Goal: Task Accomplishment & Management: Manage account settings

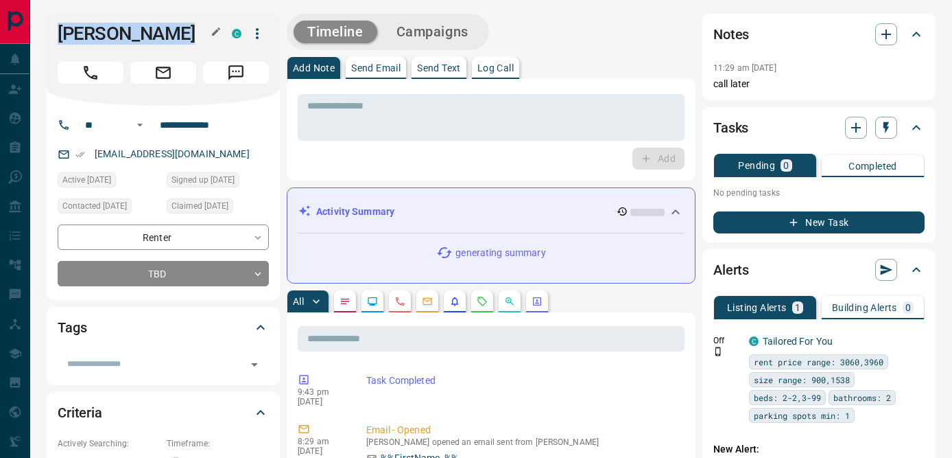
drag, startPoint x: 60, startPoint y: 33, endPoint x: 220, endPoint y: 33, distance: 160.5
click at [220, 33] on div "[PERSON_NAME]" at bounding box center [141, 34] width 167 height 22
copy div "[PERSON_NAME] C"
click at [198, 128] on input "**********" at bounding box center [207, 125] width 107 height 22
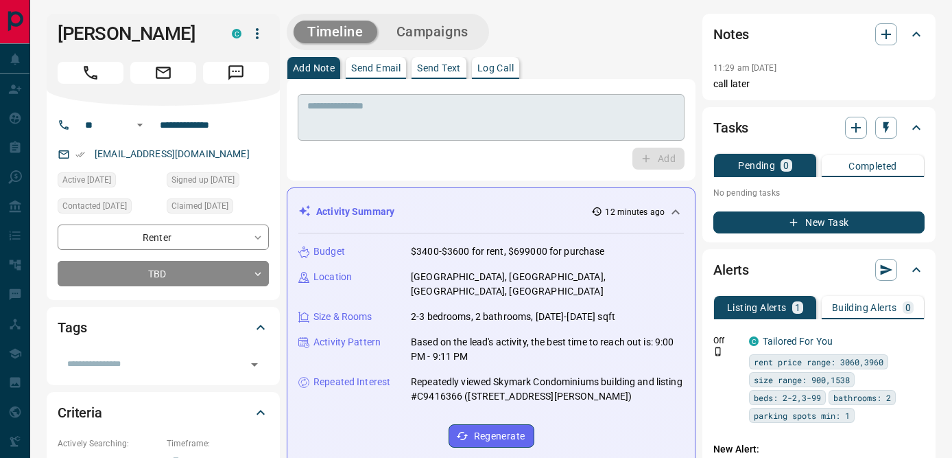
click at [361, 123] on textarea at bounding box center [491, 117] width 368 height 35
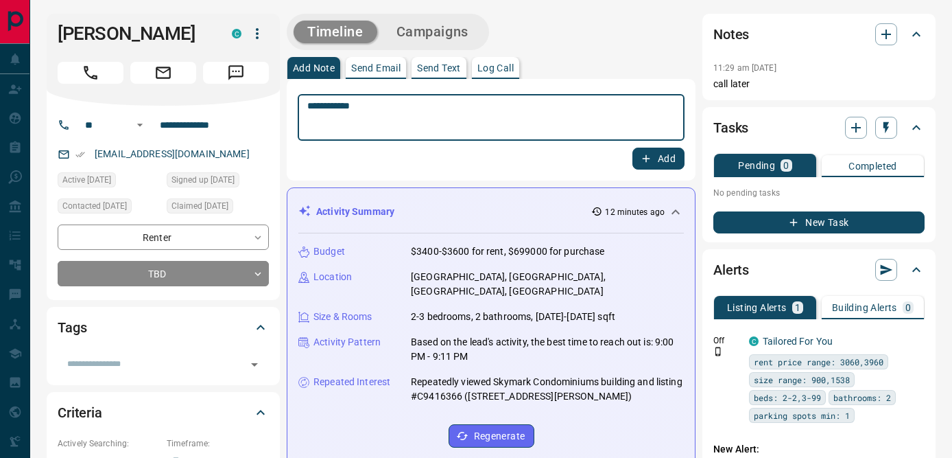
type textarea "**********"
click at [664, 161] on button "Add" at bounding box center [658, 158] width 52 height 22
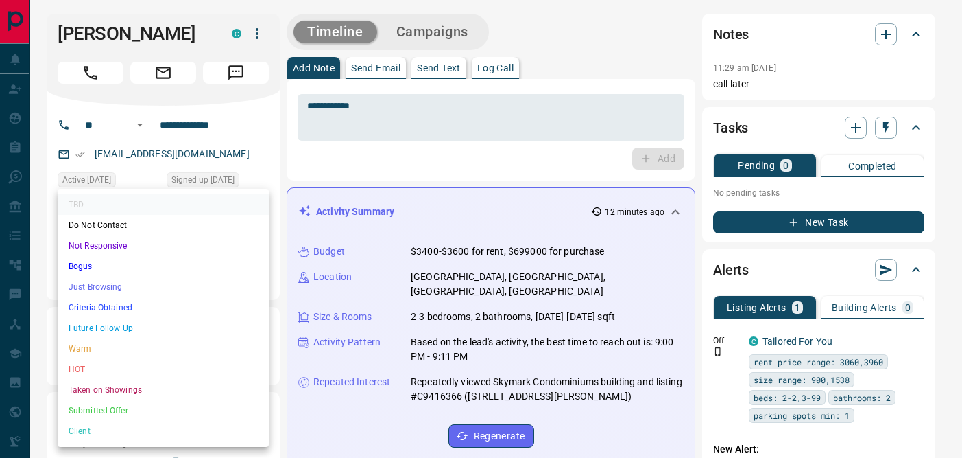
click at [131, 248] on li "Not Responsive" at bounding box center [163, 245] width 211 height 21
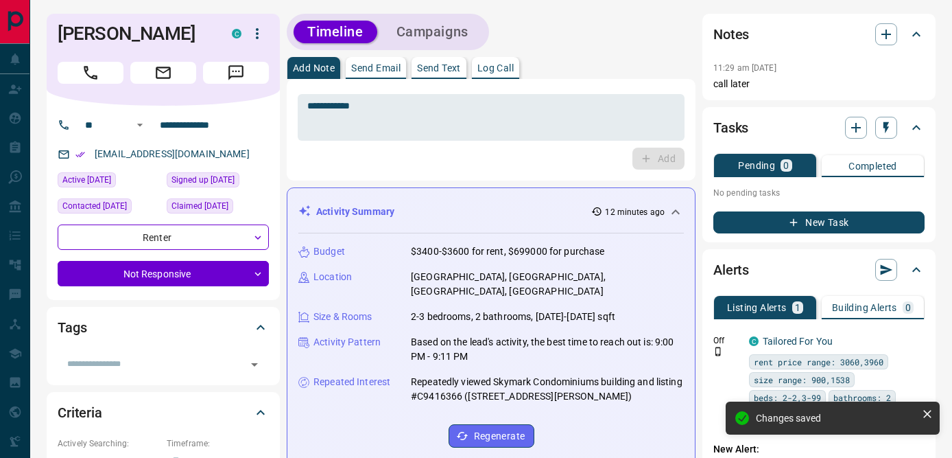
type input "*"
click at [890, 124] on icon "button" at bounding box center [886, 128] width 14 height 14
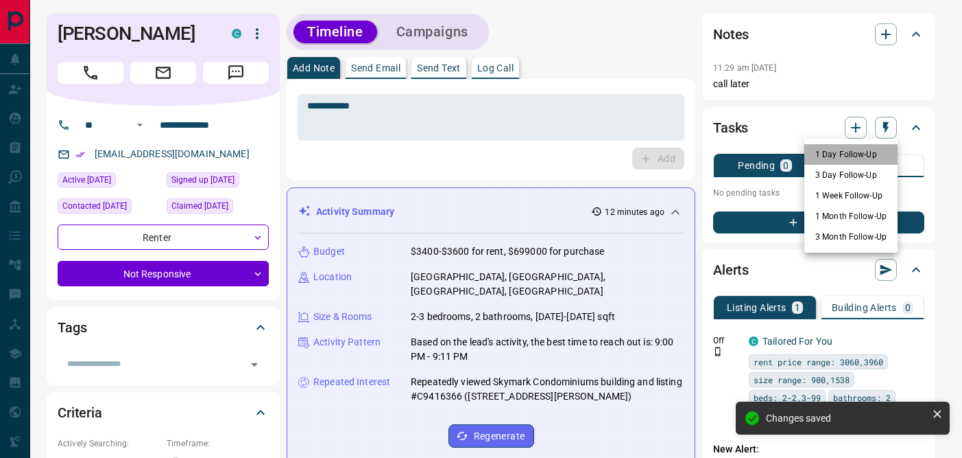
click at [844, 153] on li "1 Day Follow-Up" at bounding box center [851, 154] width 93 height 21
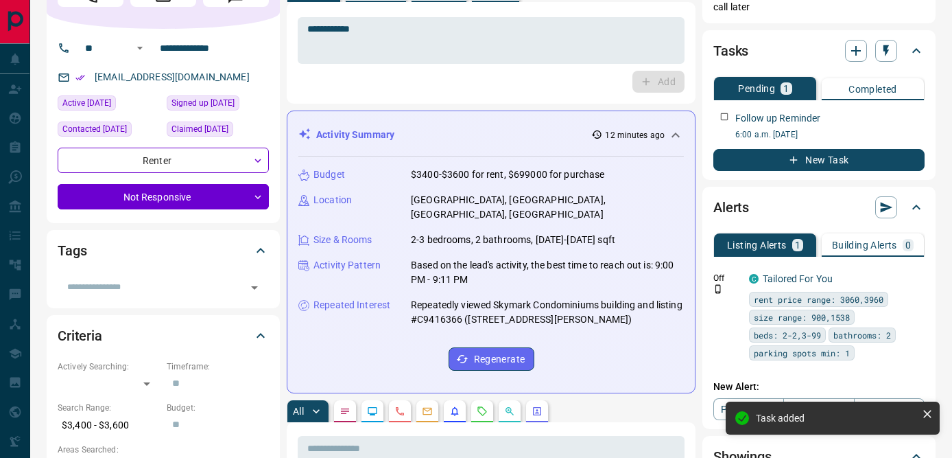
scroll to position [78, 0]
